Goal: Navigation & Orientation: Go to known website

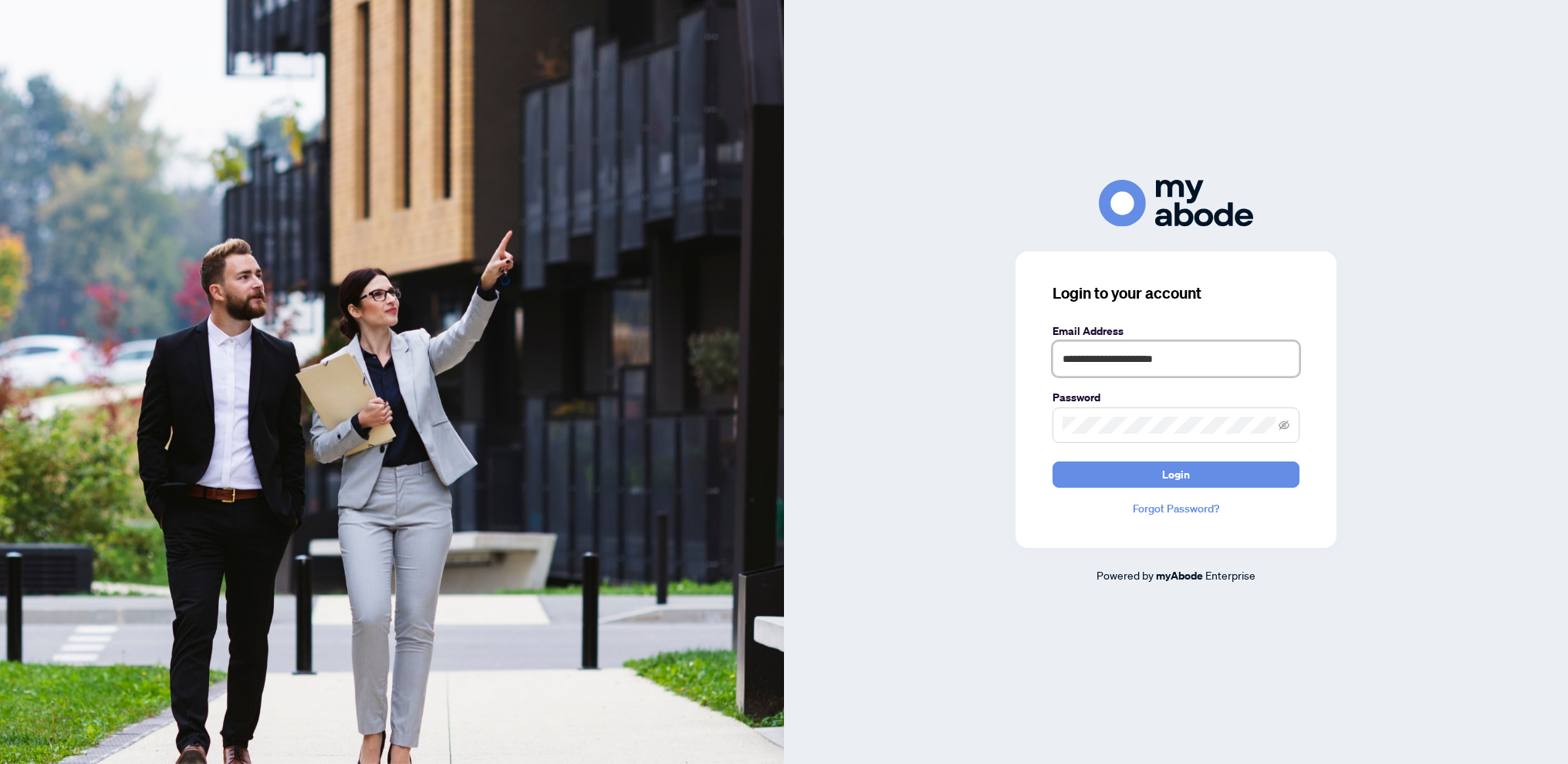
click at [1218, 362] on input "**********" at bounding box center [1175, 359] width 247 height 36
type input "**********"
click at [1166, 472] on span "Login" at bounding box center [1176, 474] width 28 height 25
